Goal: Task Accomplishment & Management: Manage account settings

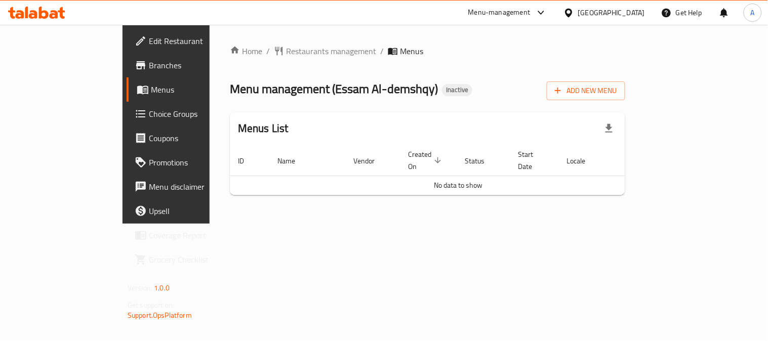
click at [489, 66] on div "Home / Restaurants management / Menus Menu management ( Essam Al-demshqy ) Inac…" at bounding box center [427, 124] width 395 height 158
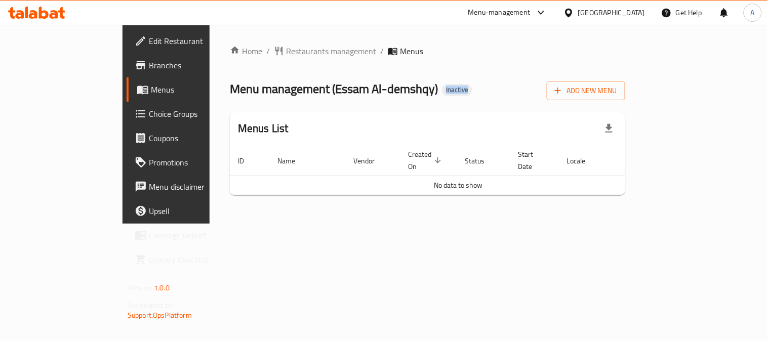
click at [489, 66] on div "Home / Restaurants management / Menus Menu management ( Essam Al-demshqy ) Inac…" at bounding box center [427, 124] width 395 height 158
click at [617, 89] on span "Add New Menu" at bounding box center [586, 91] width 62 height 13
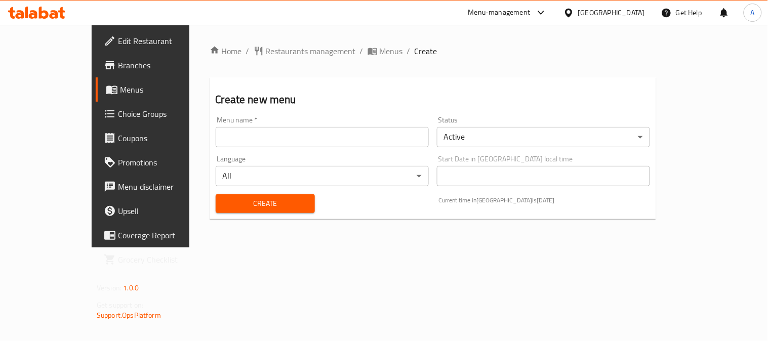
click at [322, 142] on input "text" at bounding box center [322, 137] width 213 height 20
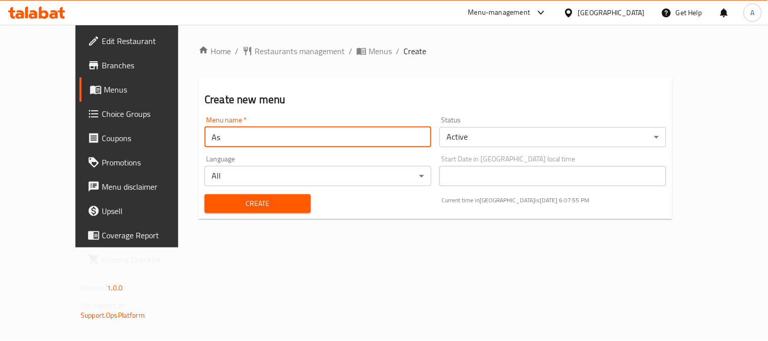
type input "A"
type input "Menu"
click at [379, 213] on div "Create Current time in Egypt is 28 Aug 2025 6:07:59 PM" at bounding box center [435, 203] width 474 height 31
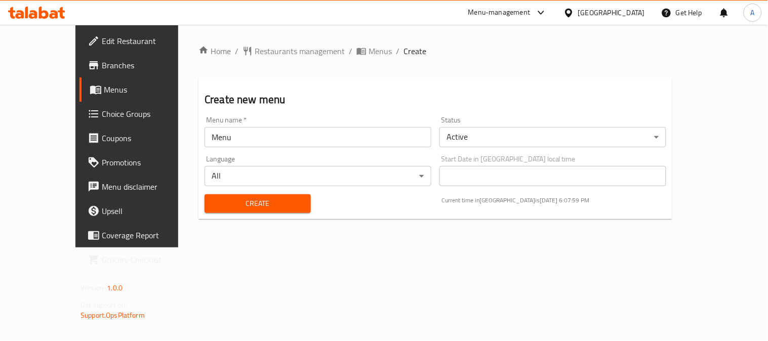
click at [251, 203] on span "Create" at bounding box center [258, 203] width 90 height 13
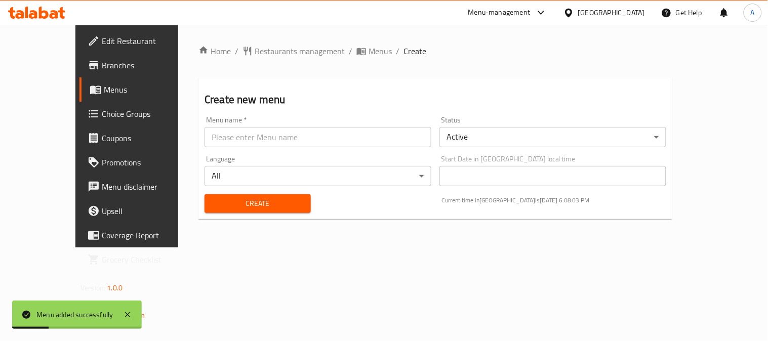
click at [104, 90] on span "Menus" at bounding box center [150, 90] width 92 height 12
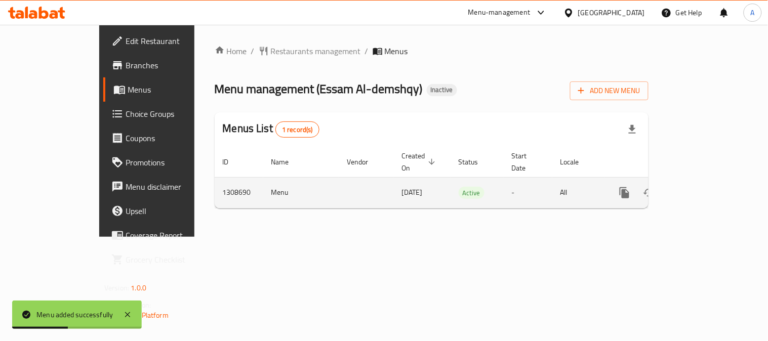
click at [710, 181] on link "enhanced table" at bounding box center [697, 193] width 24 height 24
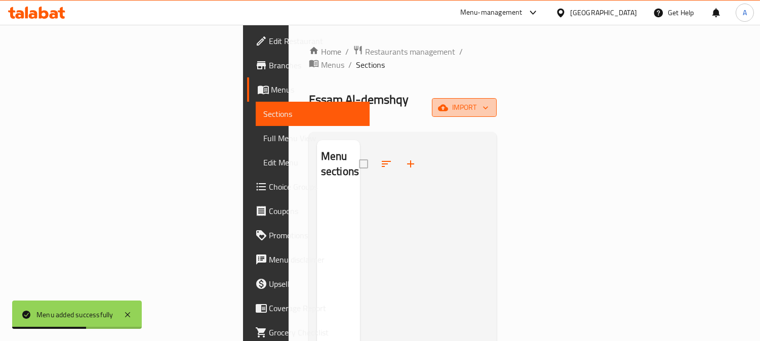
click at [488, 101] on span "import" at bounding box center [464, 107] width 49 height 13
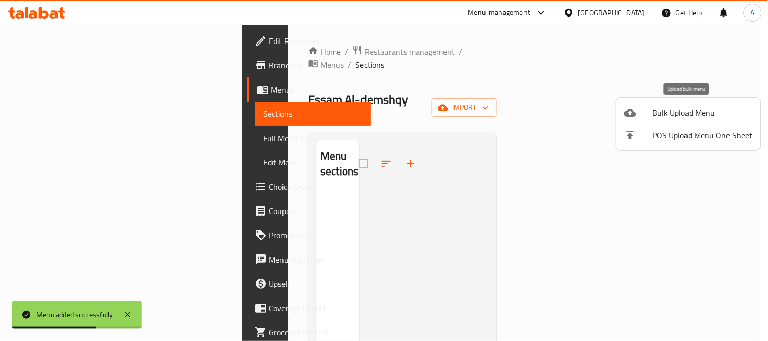
click at [718, 113] on span "Bulk Upload Menu" at bounding box center [702, 113] width 100 height 12
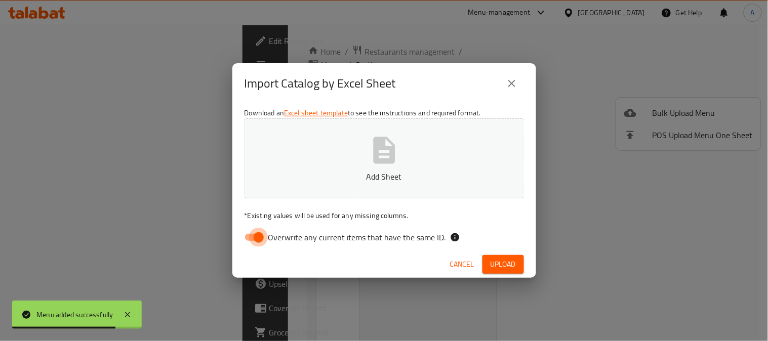
click at [248, 236] on input "Overwrite any current items that have the same ID." at bounding box center [259, 237] width 58 height 19
checkbox input "false"
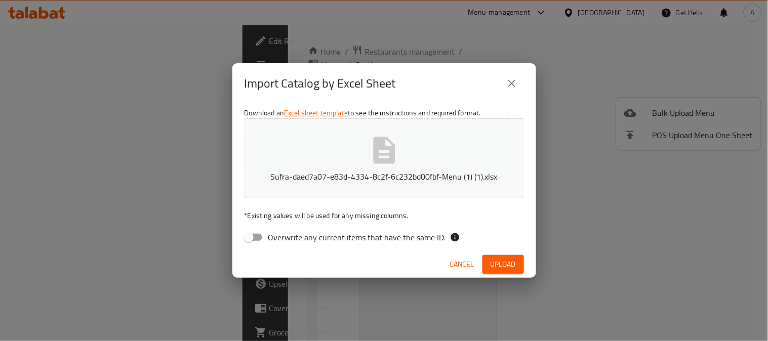
click at [424, 269] on div "Cancel Upload" at bounding box center [384, 264] width 304 height 27
click at [494, 259] on span "Upload" at bounding box center [502, 264] width 25 height 13
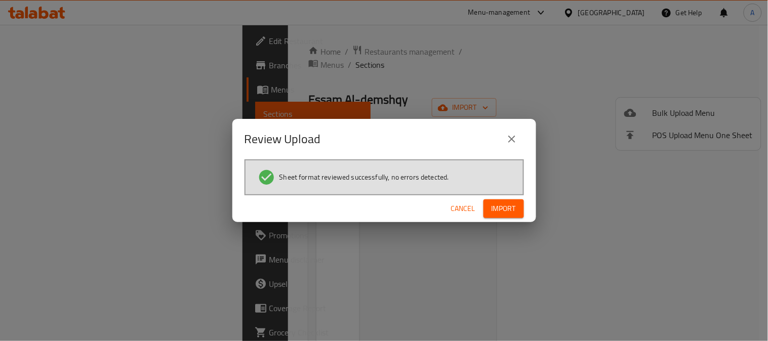
click at [516, 207] on button "Import" at bounding box center [503, 208] width 40 height 19
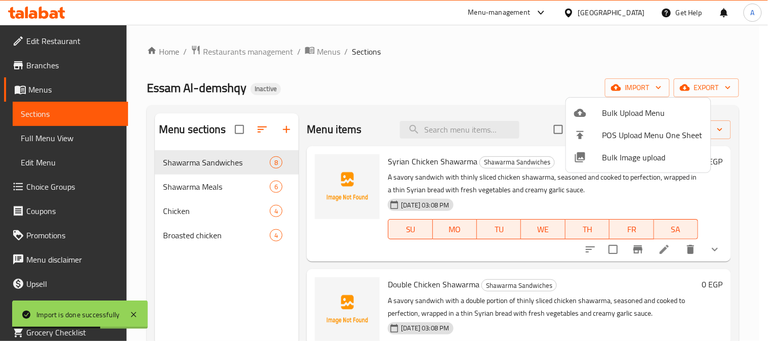
click at [79, 141] on div at bounding box center [384, 170] width 768 height 341
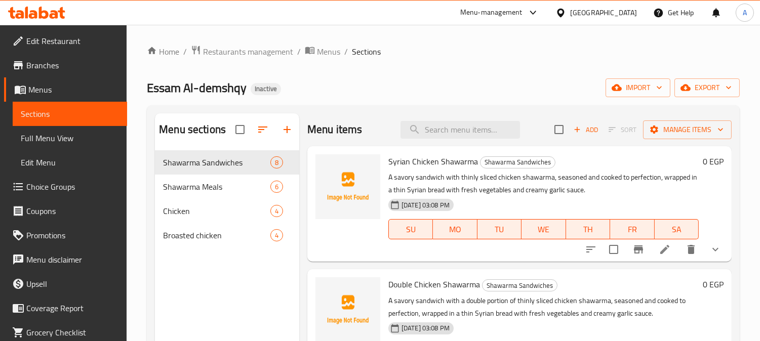
click at [80, 141] on span "Full Menu View" at bounding box center [70, 138] width 98 height 12
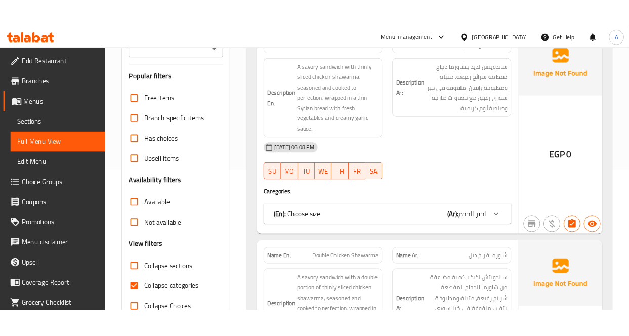
scroll to position [225, 0]
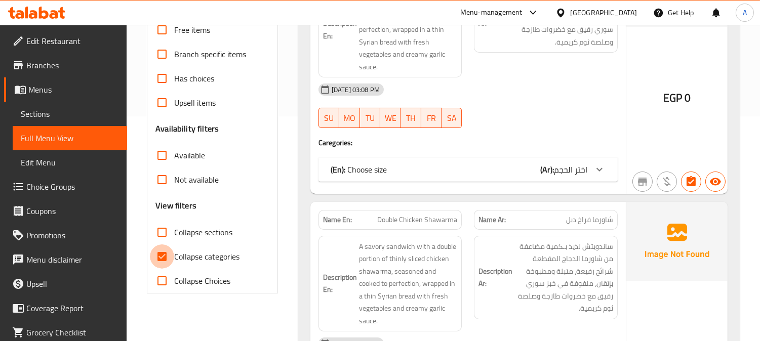
click at [163, 255] on input "Collapse categories" at bounding box center [162, 256] width 24 height 24
checkbox input "false"
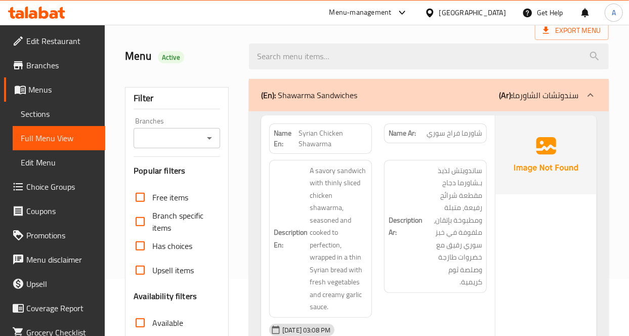
scroll to position [56, 0]
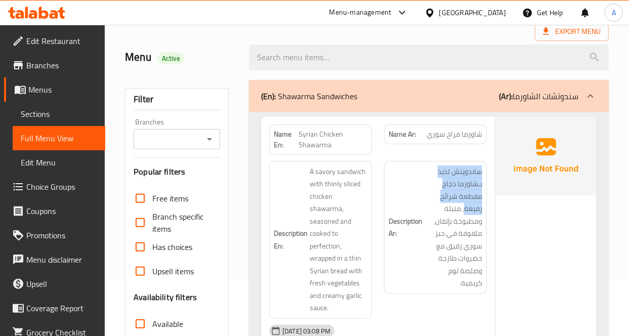
drag, startPoint x: 467, startPoint y: 208, endPoint x: 485, endPoint y: 167, distance: 45.3
click at [485, 167] on div "Description Ar: ساندويتش لذيذ بـشاورما دجاج مقطعة شرائح رفيعة، متبلة ومطبوخة بإ…" at bounding box center [435, 227] width 103 height 133
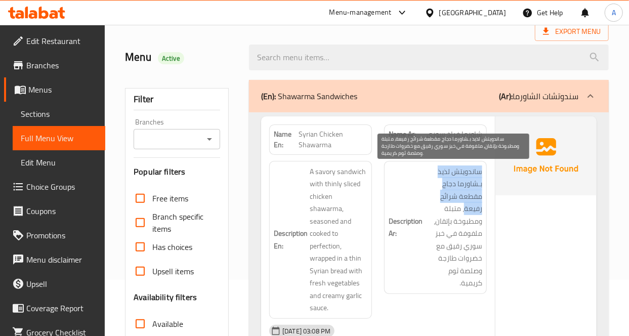
click at [476, 178] on span "ساندويتش لذيذ بـشاورما دجاج مقطعة شرائح رفيعة، متبلة ومطبوخة بإتقان، ملفوفة في …" at bounding box center [454, 227] width 58 height 124
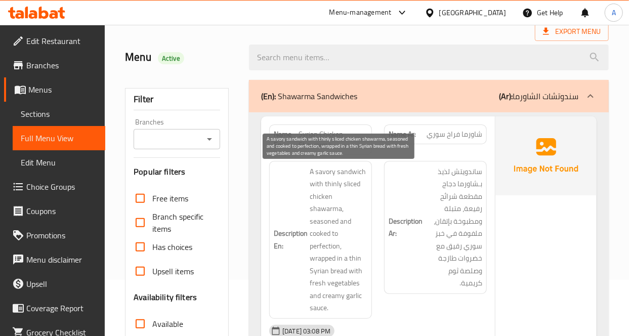
click at [322, 223] on span "A savory sandwich with thinly sliced chicken shawarma, seasoned and cooked to p…" at bounding box center [339, 239] width 58 height 149
click at [327, 231] on span "A savory sandwich with thinly sliced chicken shawarma, seasoned and cooked to p…" at bounding box center [339, 239] width 58 height 149
drag, startPoint x: 340, startPoint y: 234, endPoint x: 310, endPoint y: 225, distance: 30.7
click at [310, 225] on span "A savory sandwich with thinly sliced chicken shawarma, seasoned and cooked to p…" at bounding box center [339, 239] width 58 height 149
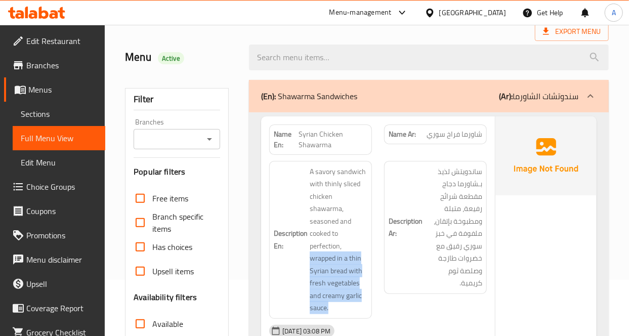
drag, startPoint x: 337, startPoint y: 294, endPoint x: 307, endPoint y: 251, distance: 52.4
click at [307, 251] on h6 "Description En: A savory sandwich with thinly sliced chicken shawarma, seasoned…" at bounding box center [321, 239] width 94 height 149
click at [294, 265] on h6 "Description En: A savory sandwich with thinly sliced chicken shawarma, seasoned…" at bounding box center [321, 239] width 94 height 149
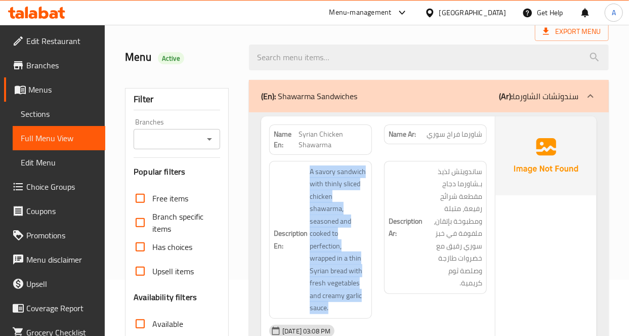
drag, startPoint x: 332, startPoint y: 295, endPoint x: 306, endPoint y: 248, distance: 53.7
click at [306, 248] on h6 "Description En: A savory sandwich with thinly sliced chicken shawarma, seasoned…" at bounding box center [321, 239] width 94 height 149
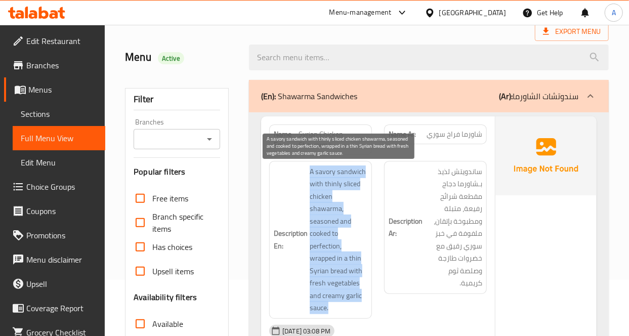
click at [324, 252] on span "A savory sandwich with thinly sliced chicken shawarma, seasoned and cooked to p…" at bounding box center [339, 239] width 58 height 149
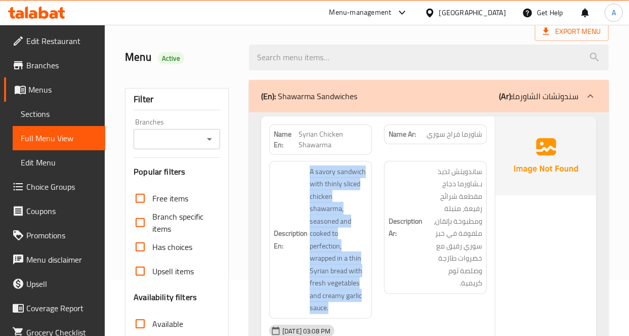
drag, startPoint x: 329, startPoint y: 294, endPoint x: 308, endPoint y: 173, distance: 122.3
click at [308, 173] on h6 "Description En: A savory sandwich with thinly sliced chicken shawarma, seasoned…" at bounding box center [321, 239] width 94 height 149
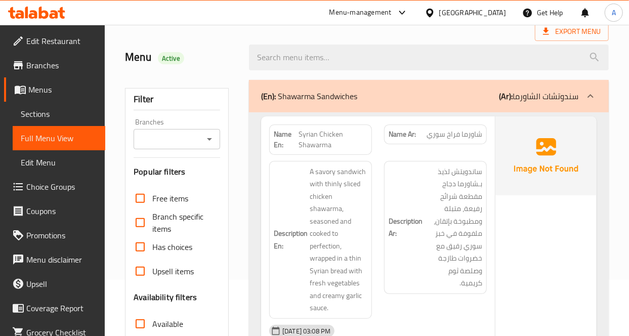
click at [415, 272] on h6 "Description Ar: ساندويتش لذيذ بـشاورما دجاج مقطعة شرائح رفيعة، متبلة ومطبوخة بإ…" at bounding box center [436, 227] width 94 height 124
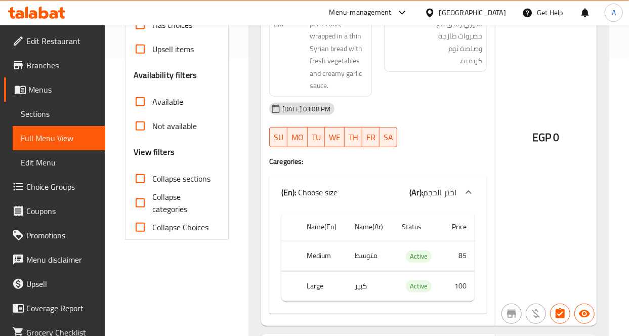
scroll to position [225, 0]
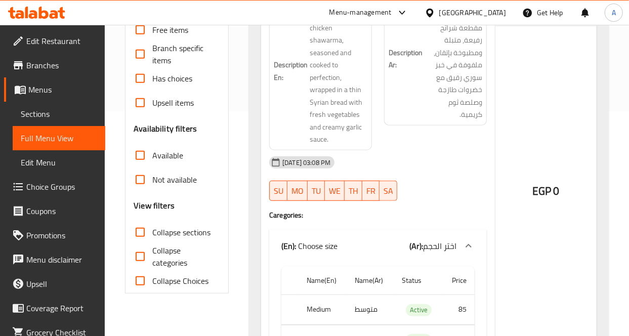
click at [469, 195] on div at bounding box center [435, 201] width 115 height 12
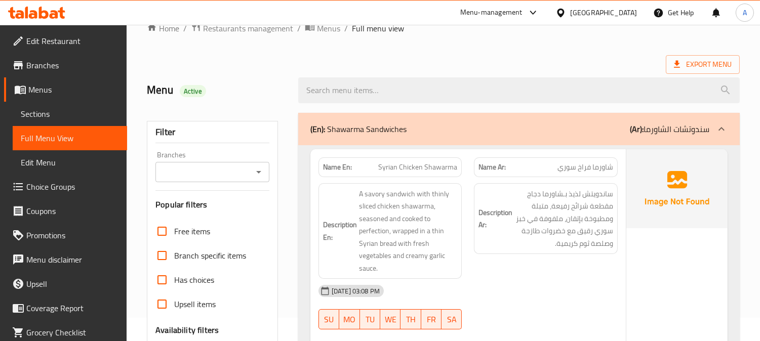
scroll to position [0, 0]
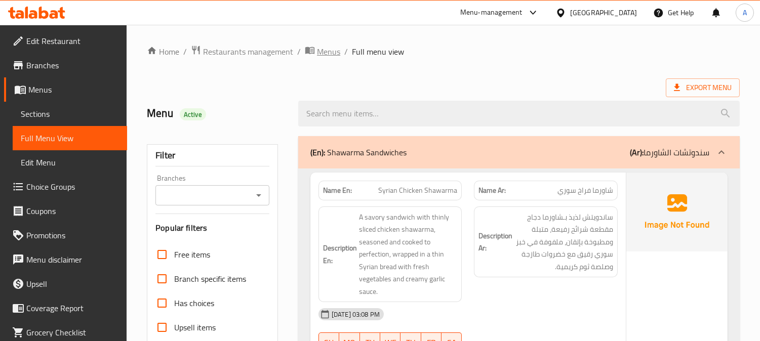
click at [334, 49] on span "Menus" at bounding box center [328, 52] width 23 height 12
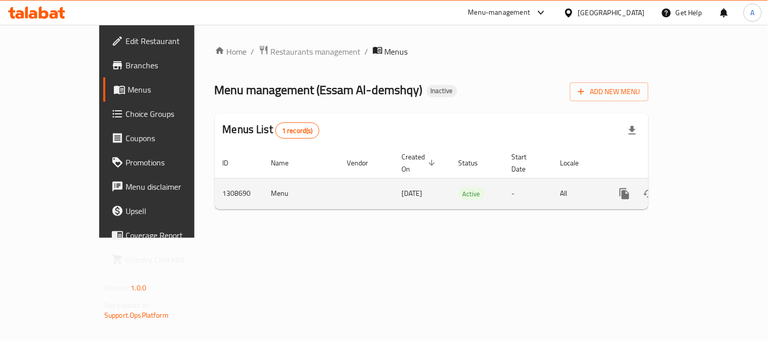
click at [679, 188] on icon "enhanced table" at bounding box center [673, 194] width 12 height 12
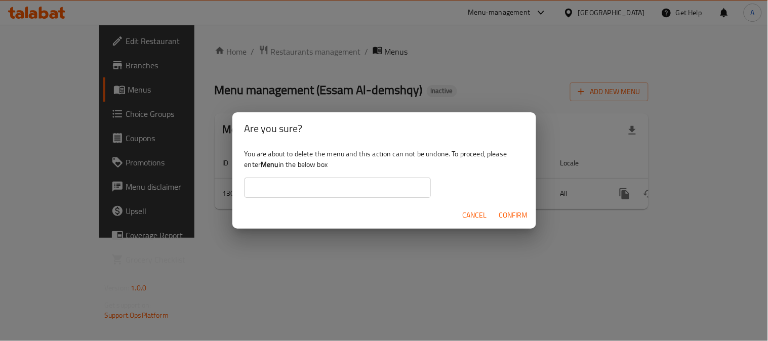
click at [265, 168] on b "Menu" at bounding box center [270, 164] width 18 height 13
copy div "Menu"
click at [299, 190] on input "text" at bounding box center [337, 188] width 186 height 20
paste input "Menu"
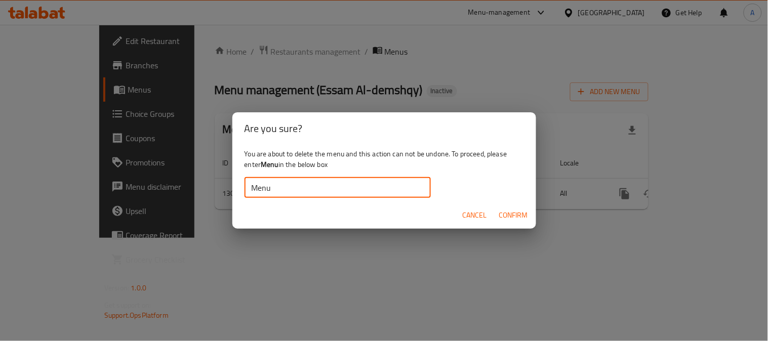
type input "Menu"
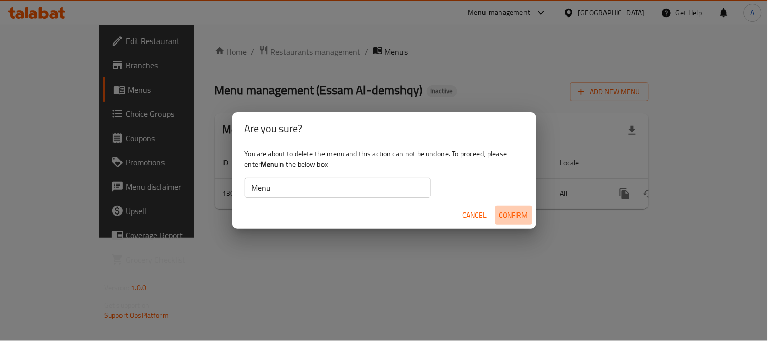
click at [514, 210] on span "Confirm" at bounding box center [513, 215] width 29 height 13
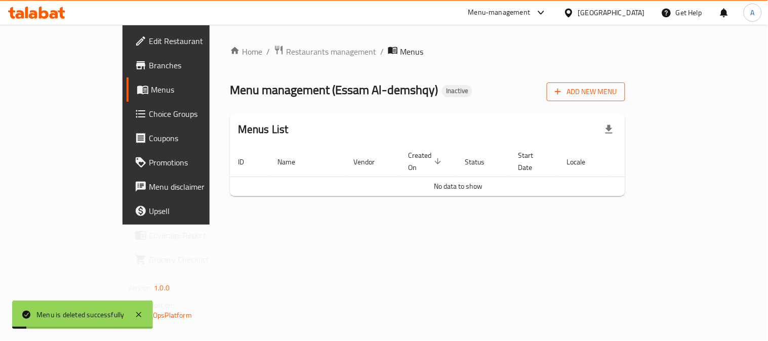
click at [617, 93] on span "Add New Menu" at bounding box center [586, 92] width 62 height 13
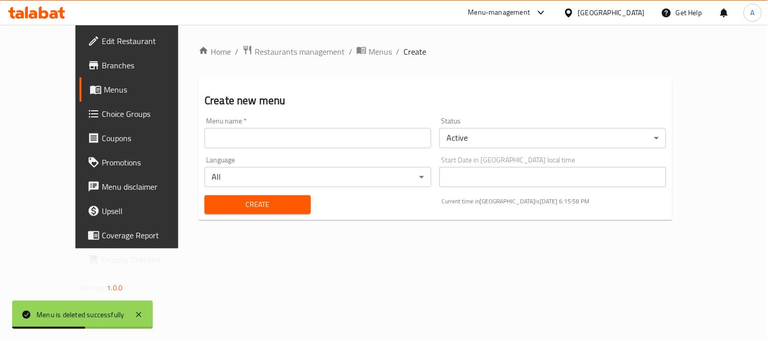
click at [204, 137] on input "text" at bounding box center [317, 138] width 227 height 20
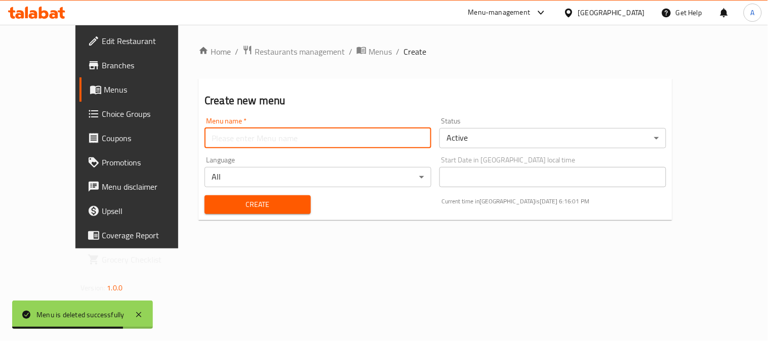
type input "New Menu"
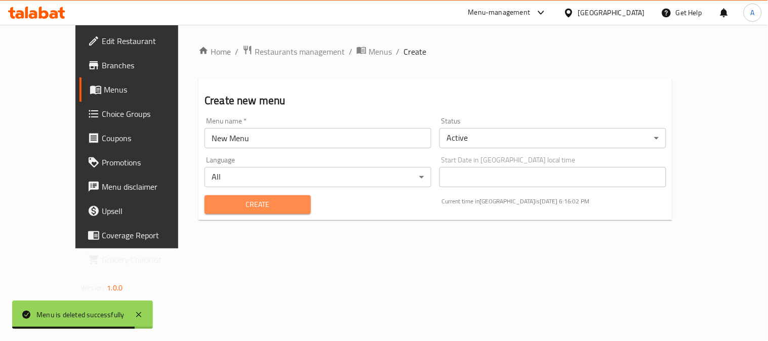
click at [213, 204] on span "Create" at bounding box center [258, 204] width 90 height 13
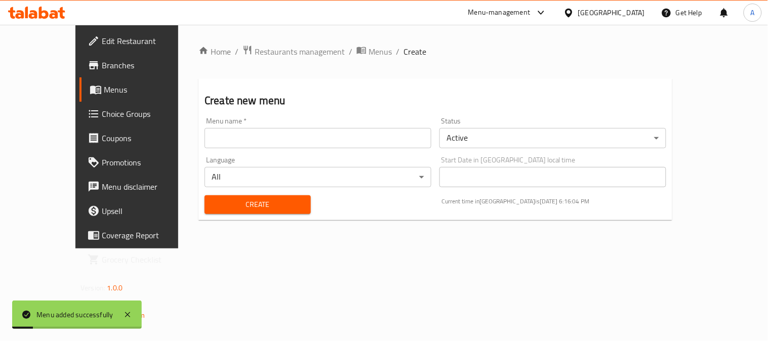
click at [104, 92] on span "Menus" at bounding box center [150, 90] width 92 height 12
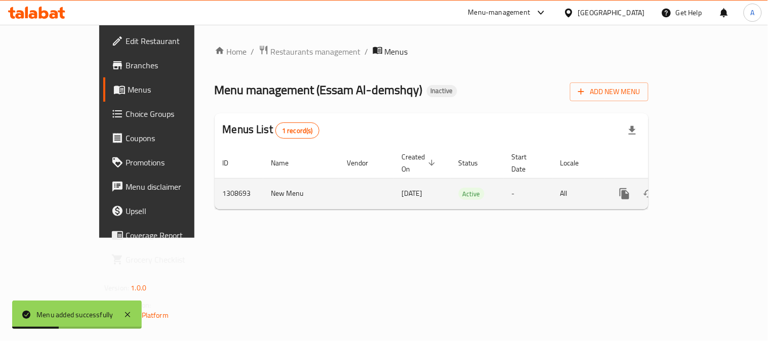
click at [703, 188] on icon "enhanced table" at bounding box center [697, 194] width 12 height 12
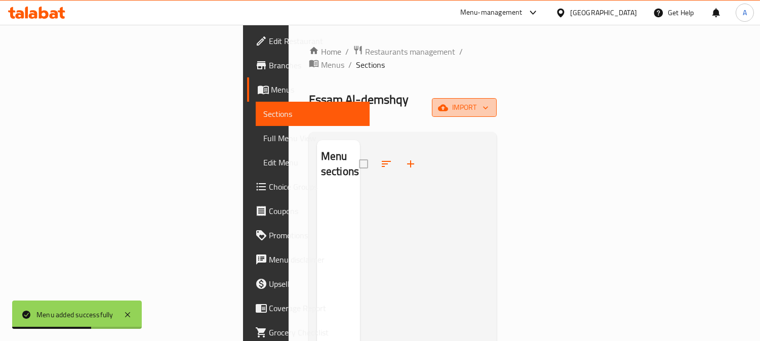
click at [488, 101] on span "import" at bounding box center [464, 107] width 49 height 13
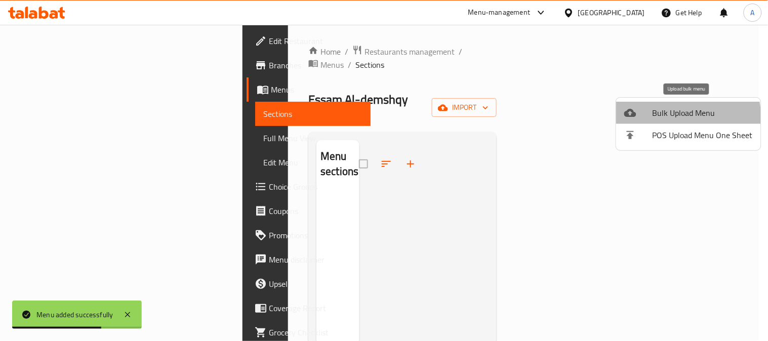
click at [661, 118] on span "Bulk Upload Menu" at bounding box center [702, 113] width 100 height 12
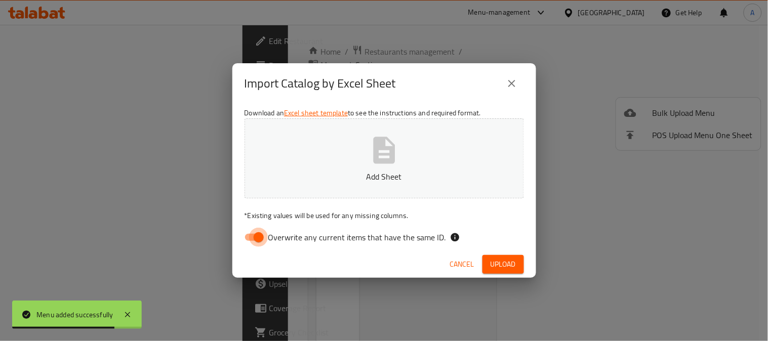
click at [259, 240] on input "Overwrite any current items that have the same ID." at bounding box center [259, 237] width 58 height 19
checkbox input "false"
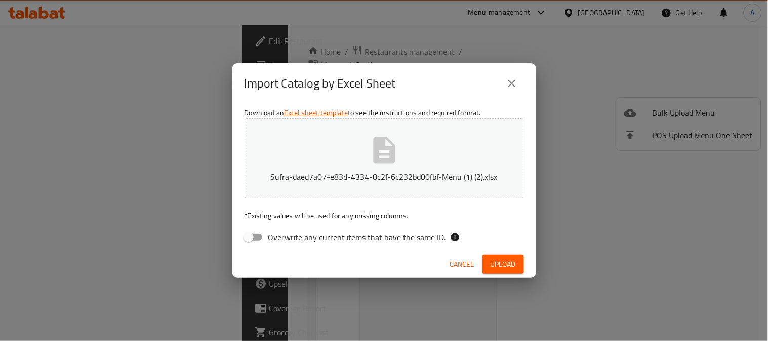
click at [424, 257] on div "Cancel Upload" at bounding box center [384, 264] width 304 height 27
click at [498, 258] on span "Upload" at bounding box center [502, 264] width 25 height 13
click at [576, 183] on div "Import Catalog by Excel Sheet Download an Excel sheet template to see the instr…" at bounding box center [384, 170] width 768 height 341
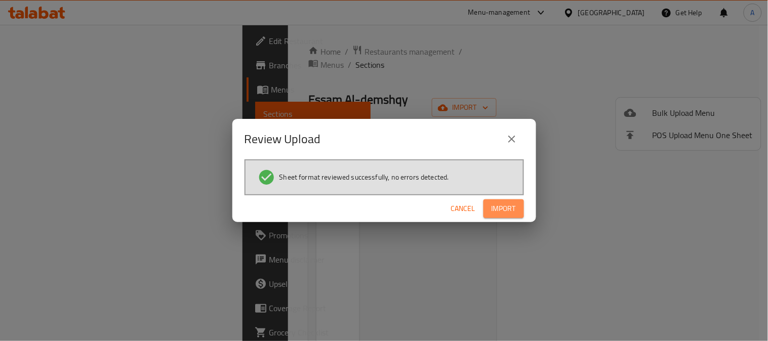
click at [514, 208] on span "Import" at bounding box center [503, 208] width 24 height 13
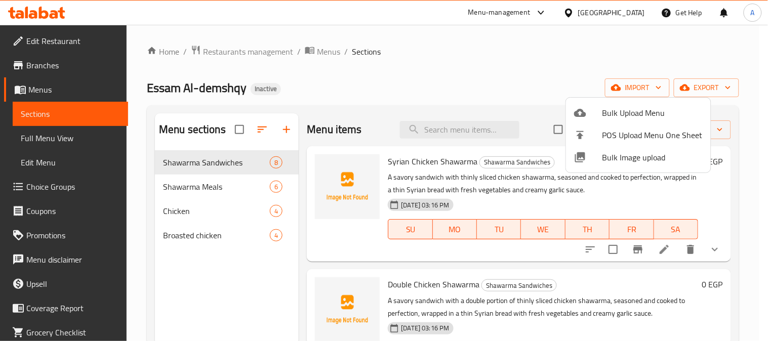
click at [425, 92] on div at bounding box center [384, 170] width 768 height 341
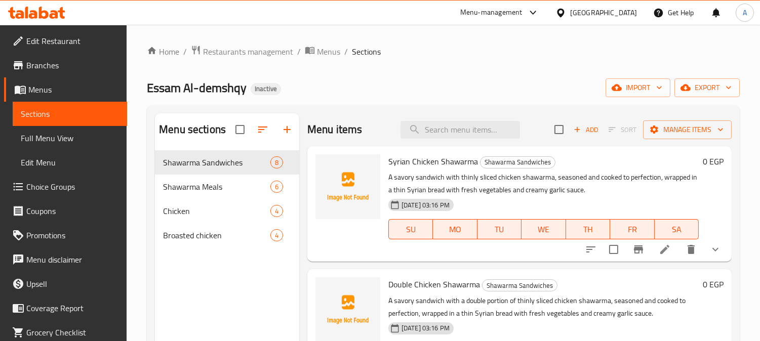
click at [72, 145] on link "Full Menu View" at bounding box center [70, 138] width 114 height 24
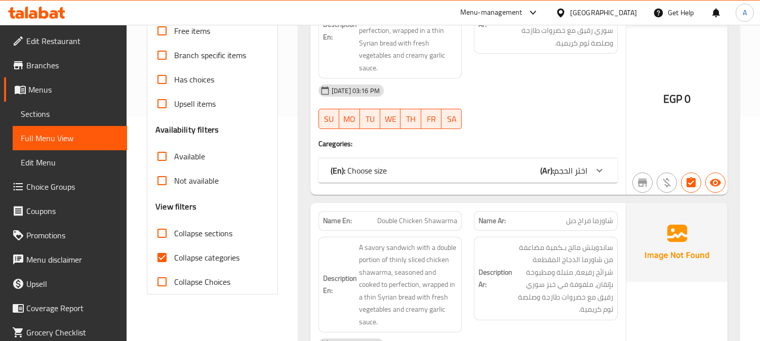
scroll to position [225, 0]
click at [161, 255] on input "Collapse categories" at bounding box center [162, 256] width 24 height 24
checkbox input "false"
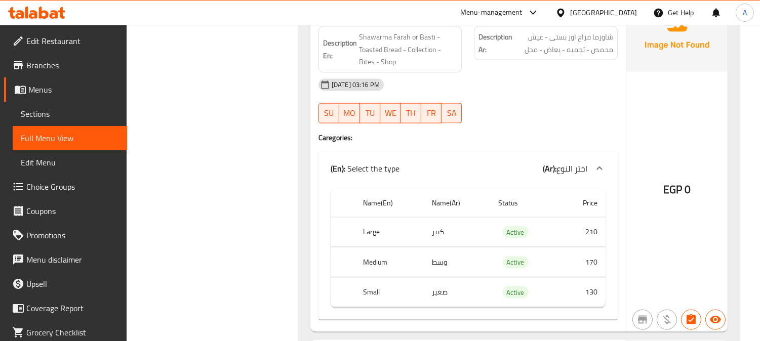
scroll to position [2530, 0]
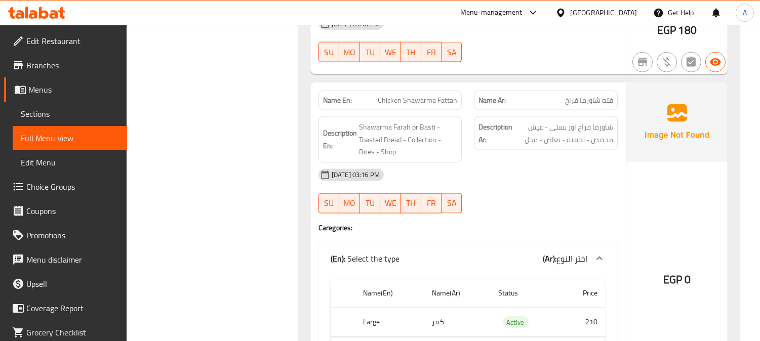
click at [434, 104] on span "Chicken Shawarma Fattah" at bounding box center [417, 100] width 79 height 11
click at [434, 103] on span "Chicken Shawarma Fattah" at bounding box center [417, 100] width 79 height 11
copy span "Chicken Shawarma Fattah"
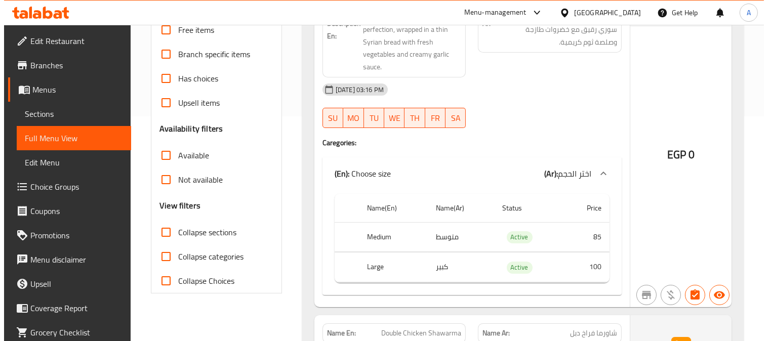
scroll to position [0, 0]
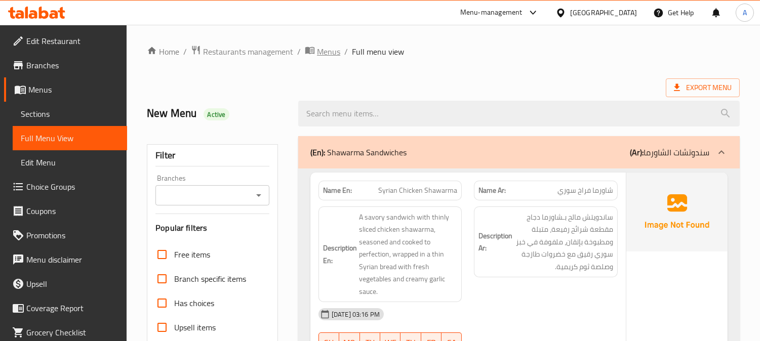
click at [338, 50] on span "Menus" at bounding box center [328, 52] width 23 height 12
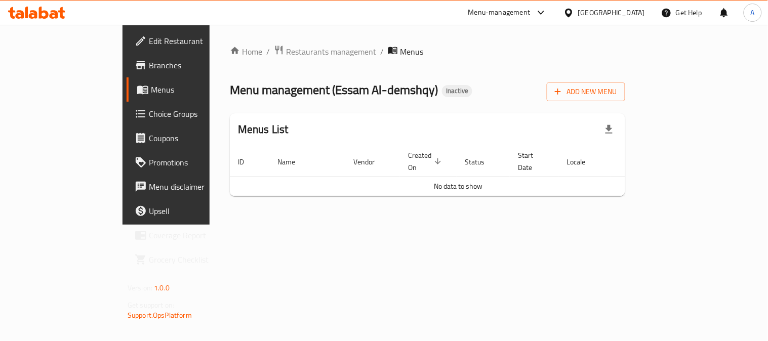
click at [151, 88] on span "Menus" at bounding box center [197, 90] width 92 height 12
click at [151, 89] on span "Menus" at bounding box center [197, 90] width 92 height 12
drag, startPoint x: 66, startPoint y: 89, endPoint x: 63, endPoint y: 79, distance: 10.1
click at [151, 89] on span "Menus" at bounding box center [197, 90] width 92 height 12
click at [149, 62] on span "Branches" at bounding box center [196, 65] width 94 height 12
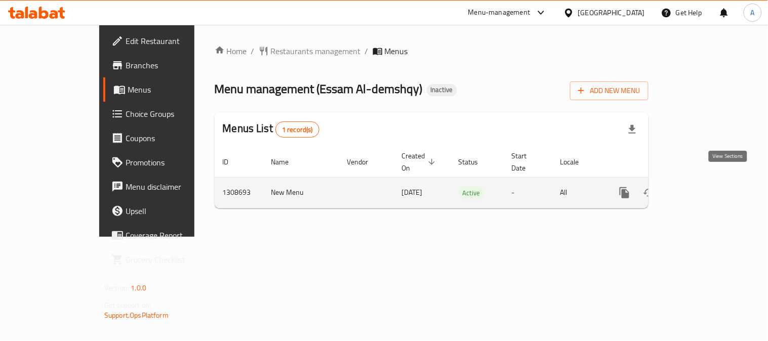
click at [703, 187] on icon "enhanced table" at bounding box center [697, 193] width 12 height 12
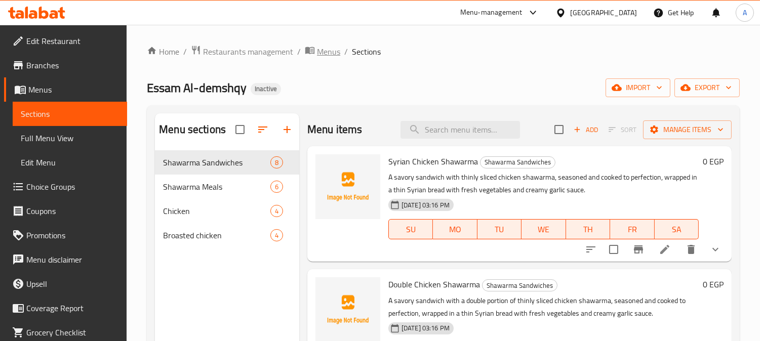
click at [321, 54] on span "Menus" at bounding box center [328, 52] width 23 height 12
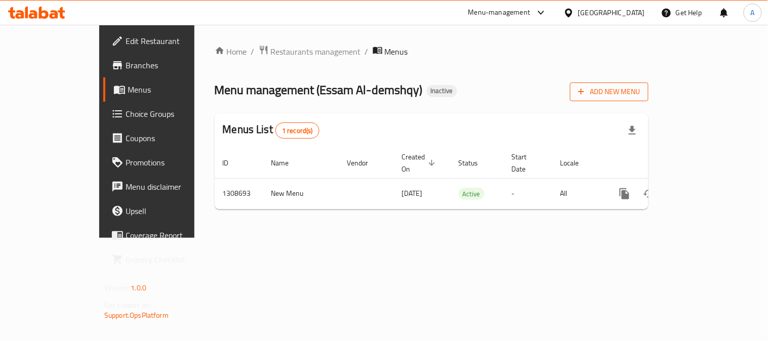
click at [640, 86] on span "Add New Menu" at bounding box center [609, 92] width 62 height 13
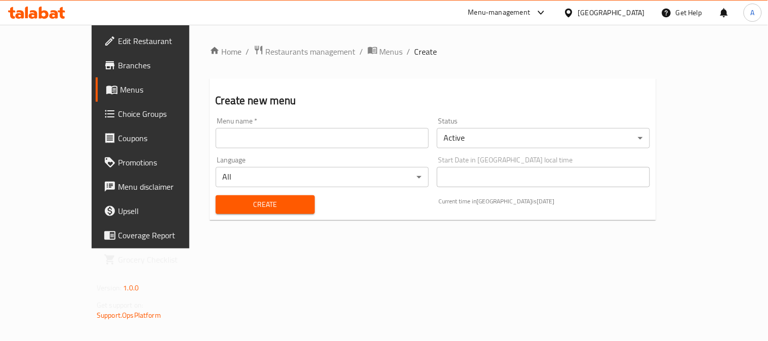
click at [357, 148] on input "text" at bounding box center [322, 138] width 213 height 20
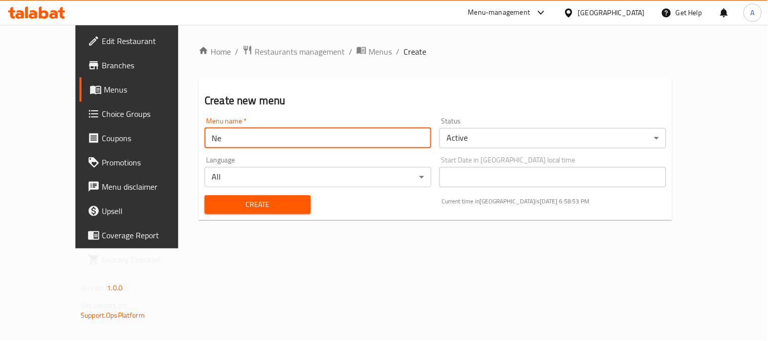
type input "N"
type input "Menu"
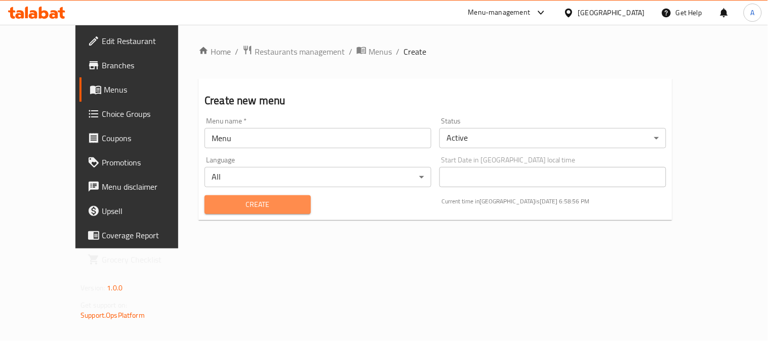
click at [204, 197] on button "Create" at bounding box center [257, 204] width 106 height 19
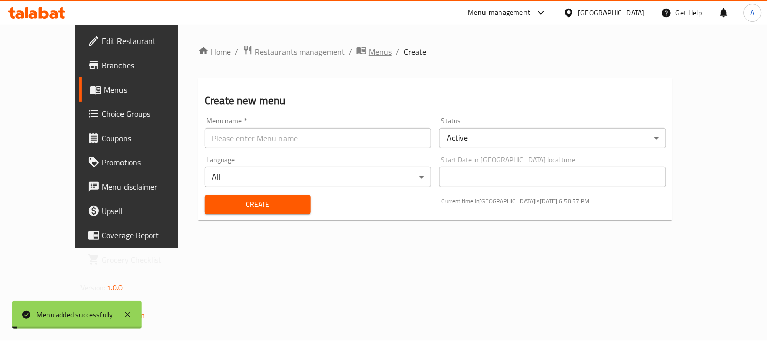
click at [368, 53] on span "Menus" at bounding box center [379, 52] width 23 height 12
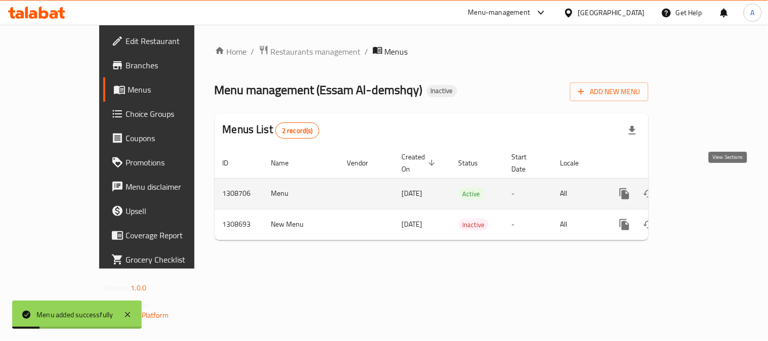
click at [703, 188] on icon "enhanced table" at bounding box center [697, 194] width 12 height 12
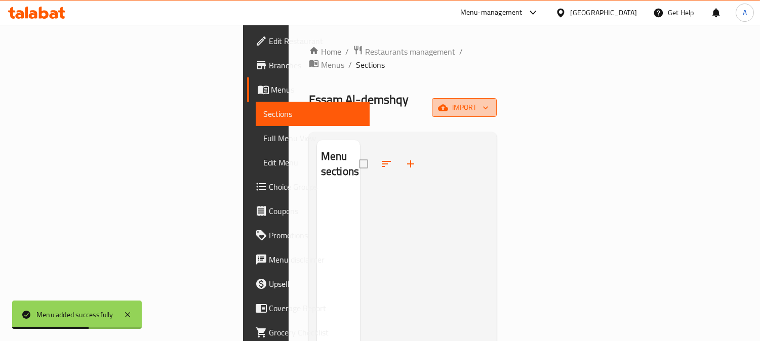
click at [488, 101] on span "import" at bounding box center [464, 107] width 49 height 13
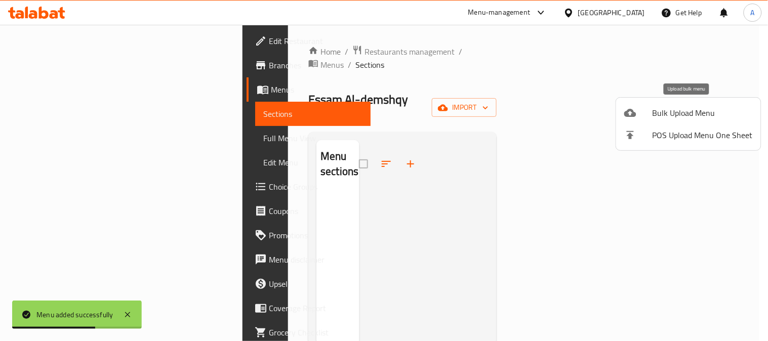
click at [660, 110] on span "Bulk Upload Menu" at bounding box center [702, 113] width 100 height 12
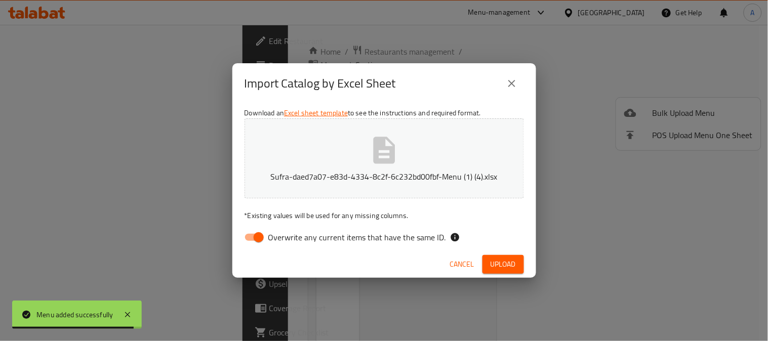
drag, startPoint x: 254, startPoint y: 233, endPoint x: 377, endPoint y: 251, distance: 124.2
click at [254, 233] on input "Overwrite any current items that have the same ID." at bounding box center [259, 237] width 58 height 19
checkbox input "false"
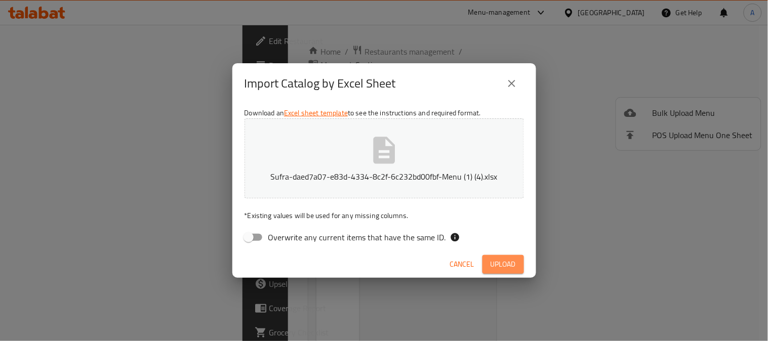
click at [509, 260] on span "Upload" at bounding box center [502, 264] width 25 height 13
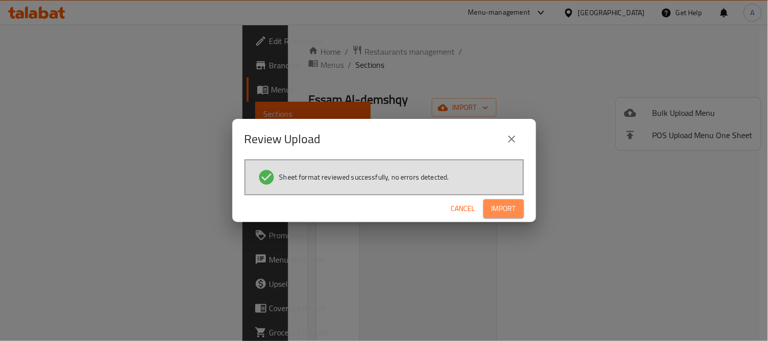
click at [515, 206] on span "Import" at bounding box center [503, 208] width 24 height 13
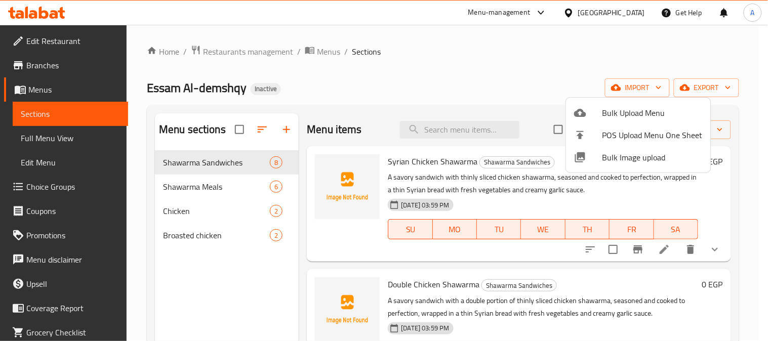
click at [57, 139] on div at bounding box center [384, 170] width 768 height 341
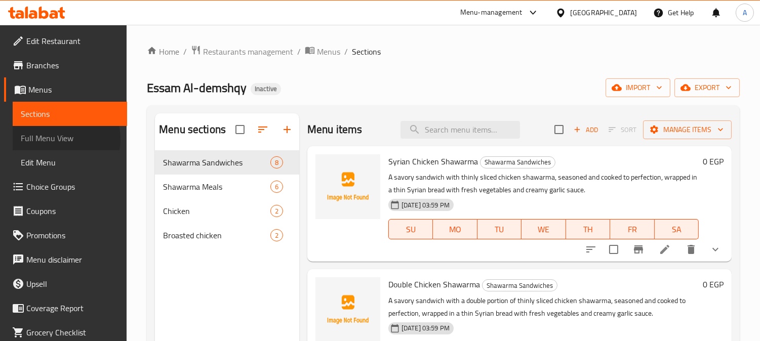
click at [58, 139] on span "Full Menu View" at bounding box center [70, 138] width 98 height 12
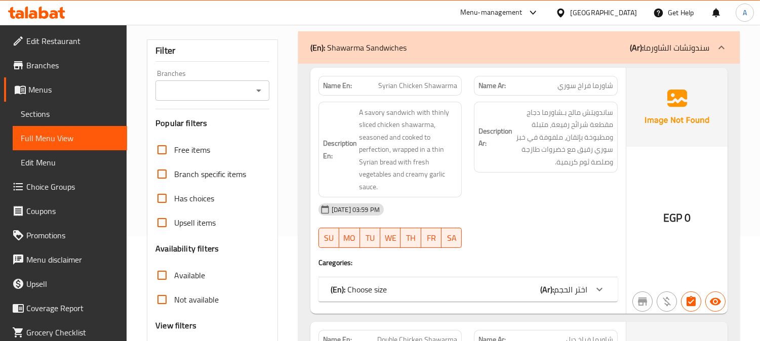
scroll to position [169, 0]
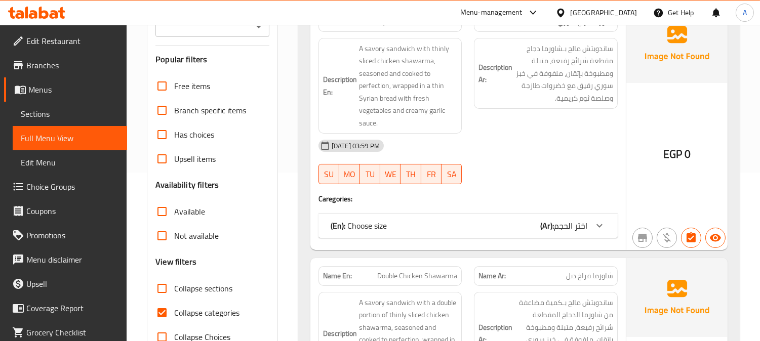
drag, startPoint x: 160, startPoint y: 309, endPoint x: 203, endPoint y: 301, distance: 43.3
click at [161, 309] on input "Collapse categories" at bounding box center [162, 313] width 24 height 24
checkbox input "false"
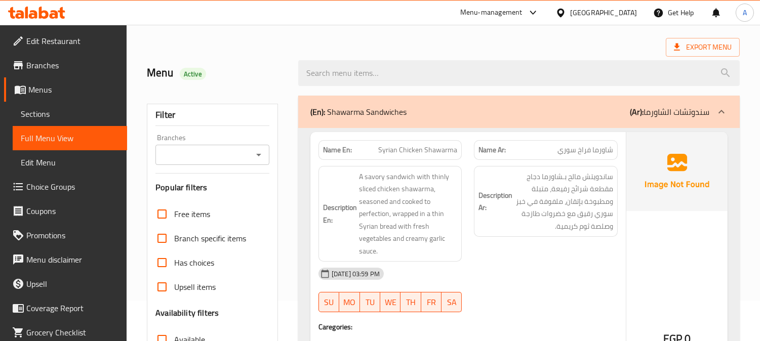
scroll to position [0, 0]
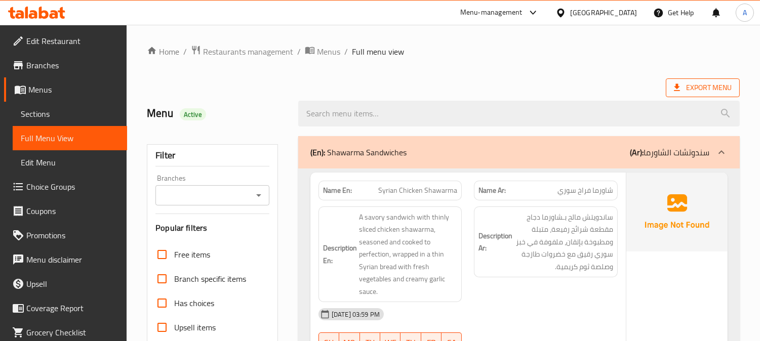
click at [696, 98] on div at bounding box center [518, 114] width 453 height 38
click at [694, 87] on span "Export Menu" at bounding box center [703, 87] width 58 height 13
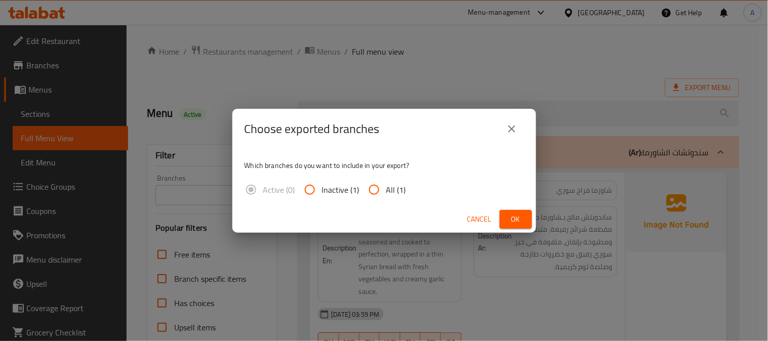
click at [385, 186] on input "All (1)" at bounding box center [374, 190] width 24 height 24
radio input "true"
click at [513, 223] on span "Ok" at bounding box center [516, 219] width 16 height 13
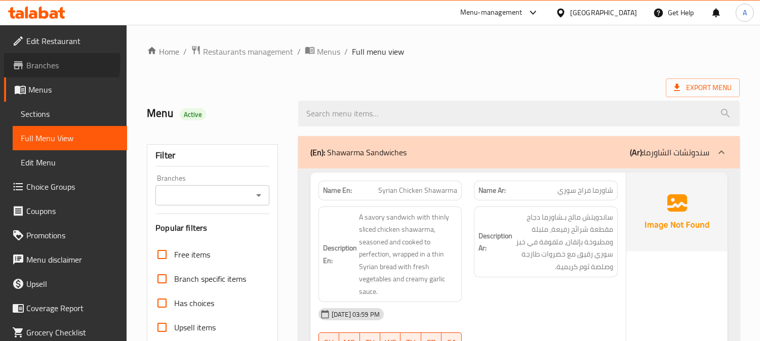
click at [46, 62] on span "Branches" at bounding box center [72, 65] width 93 height 12
